Goal: Contribute content

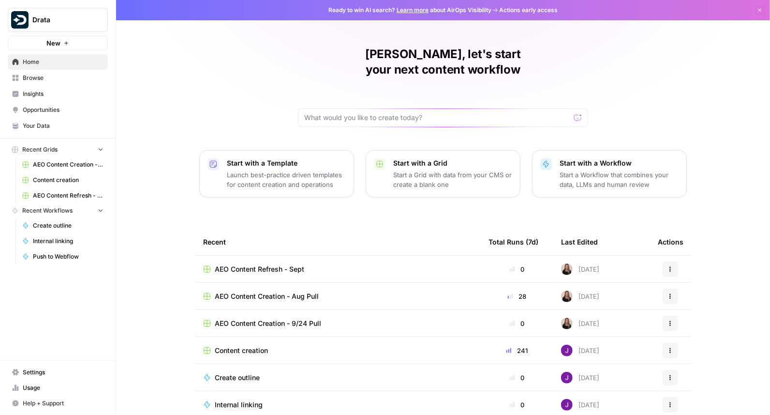
click at [76, 181] on span "Content creation" at bounding box center [68, 180] width 71 height 9
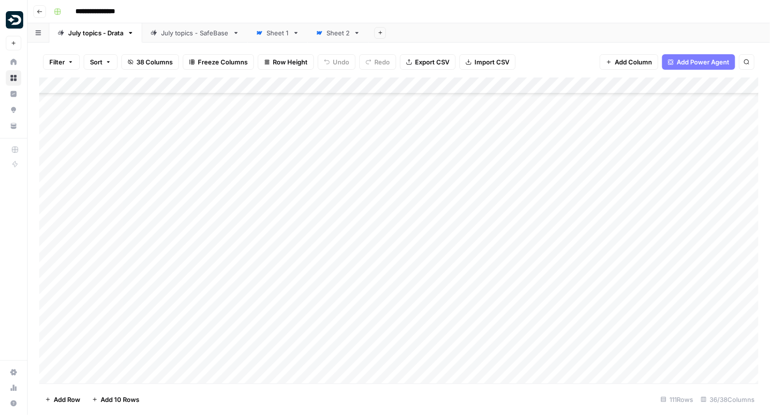
scroll to position [858, 0]
click at [192, 287] on div "Add Column" at bounding box center [399, 230] width 720 height 306
click at [679, 275] on div "Add Column" at bounding box center [399, 230] width 720 height 306
click at [568, 313] on div "Add Column" at bounding box center [399, 230] width 720 height 306
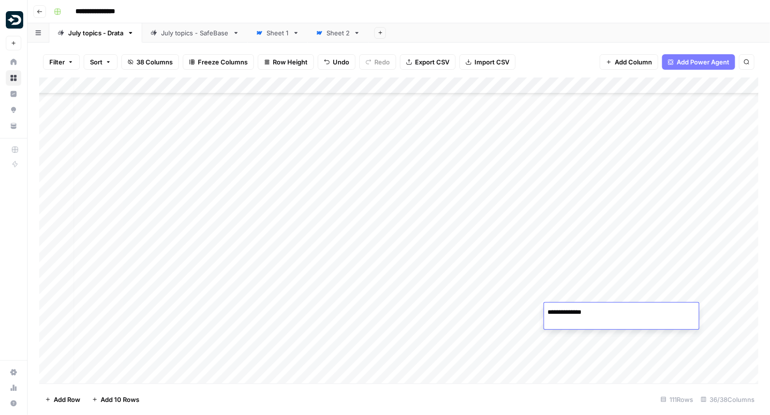
type textarea "**********"
click at [551, 341] on div "Add Column" at bounding box center [399, 230] width 720 height 306
click at [708, 312] on div "Add Column" at bounding box center [399, 230] width 720 height 306
click at [501, 309] on div "Add Column" at bounding box center [399, 230] width 720 height 306
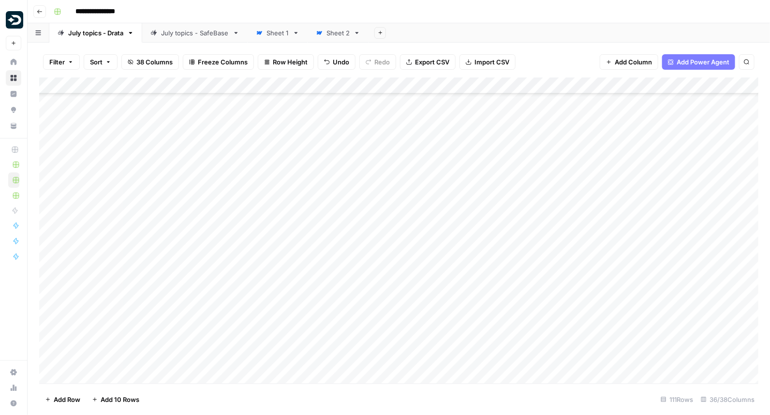
scroll to position [364, 0]
